Goal: Check status: Check status

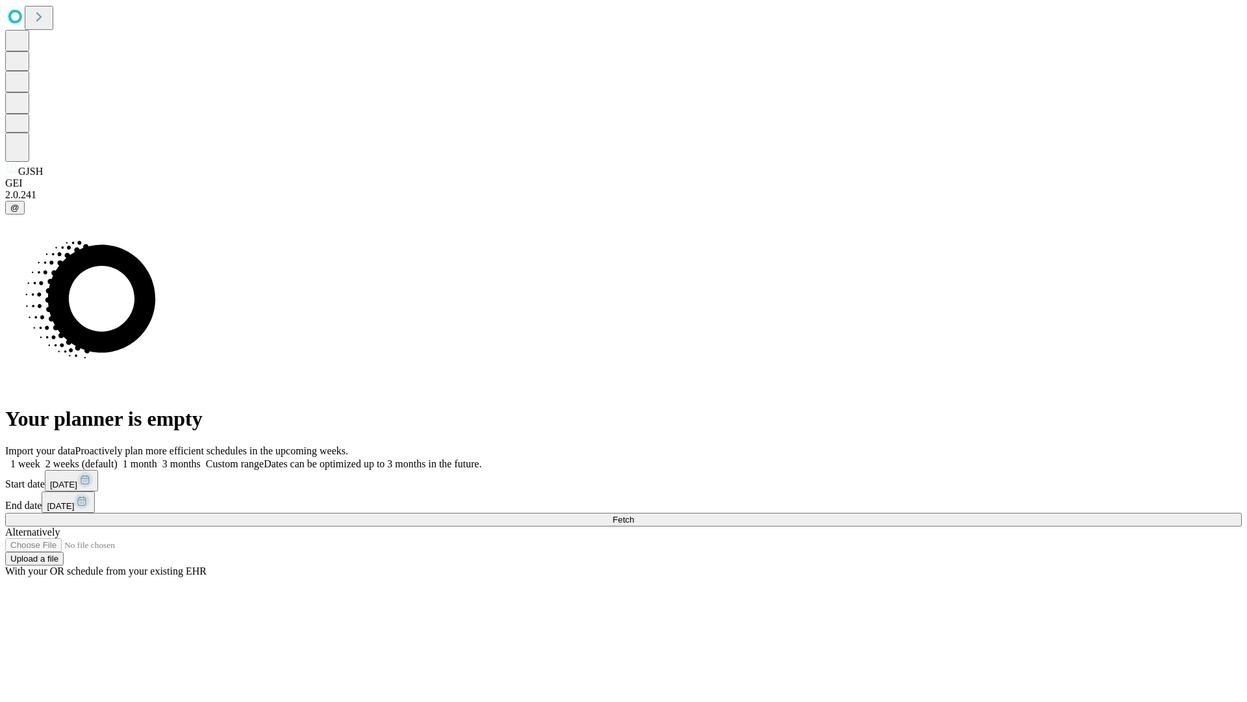
click at [634, 514] on span "Fetch" at bounding box center [623, 519] width 21 height 10
